Goal: Navigation & Orientation: Find specific page/section

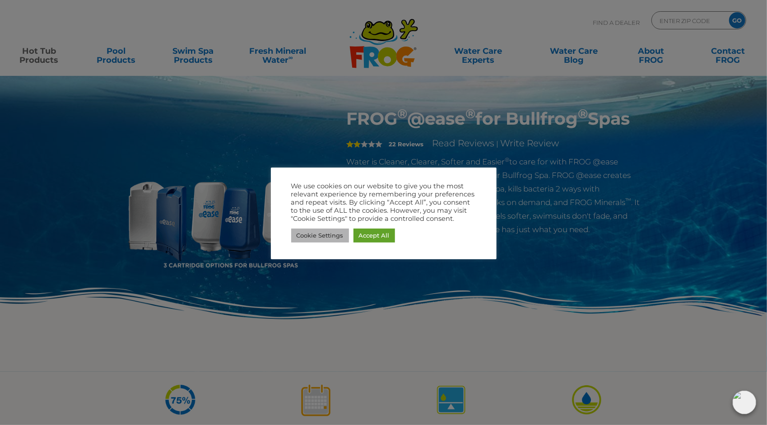
click at [338, 238] on link "Cookie Settings" at bounding box center [320, 236] width 58 height 14
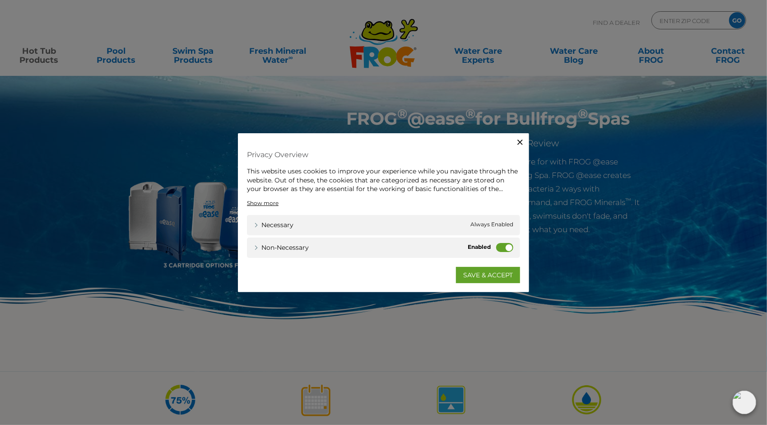
click at [520, 143] on icon "button" at bounding box center [520, 142] width 9 height 9
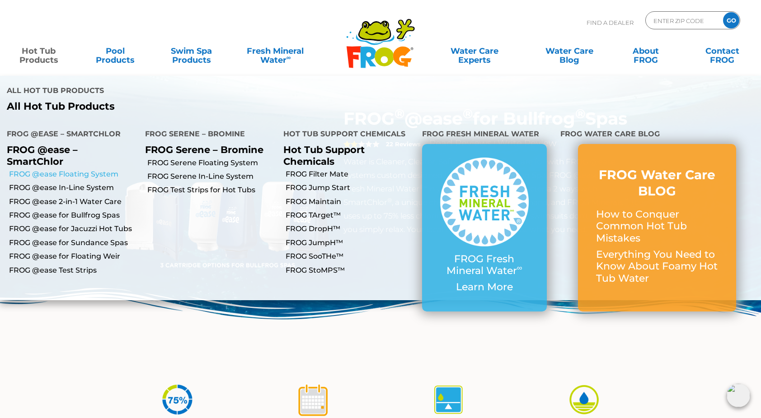
click at [89, 169] on link "FROG @ease Floating System" at bounding box center [73, 174] width 129 height 10
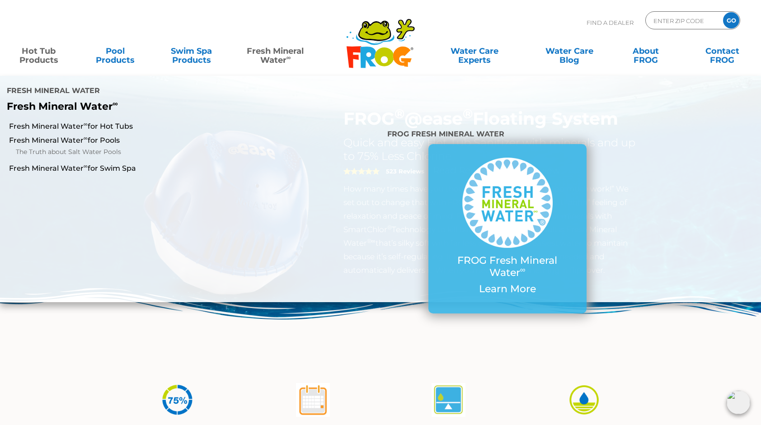
click at [284, 58] on link "Fresh Mineral Water ∞" at bounding box center [275, 51] width 74 height 18
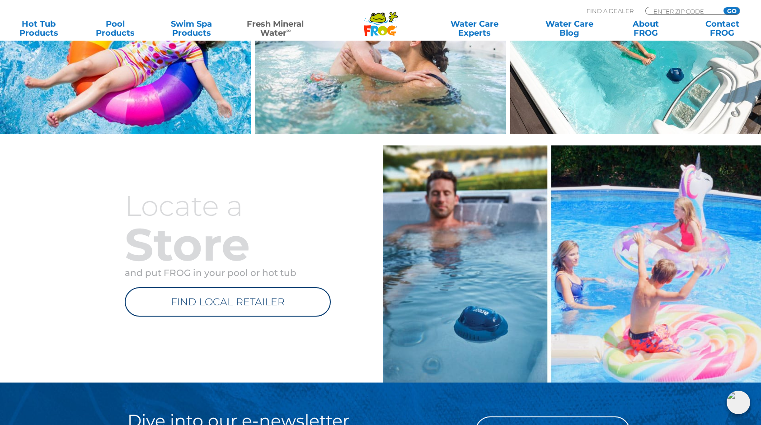
scroll to position [901, 0]
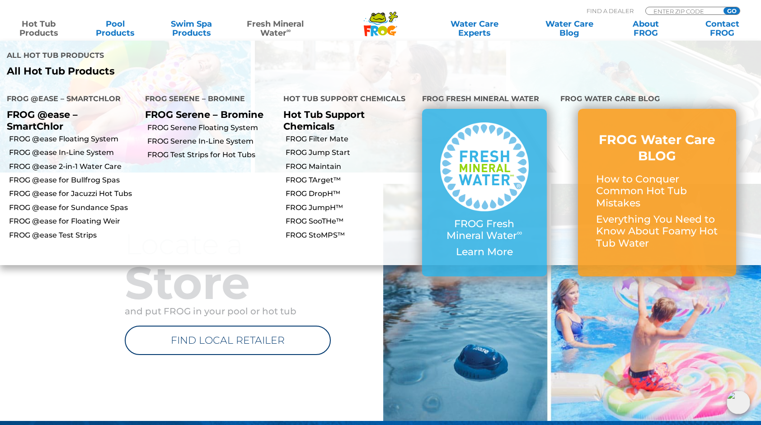
click at [36, 28] on link "Hot Tub Products" at bounding box center [39, 28] width 60 height 18
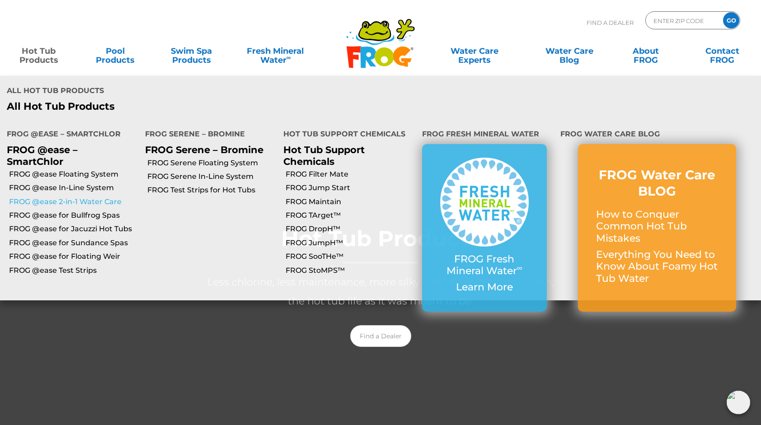
click at [42, 197] on link "FROG @ease 2-in-1 Water Care" at bounding box center [73, 202] width 129 height 10
